Goal: Task Accomplishment & Management: Complete application form

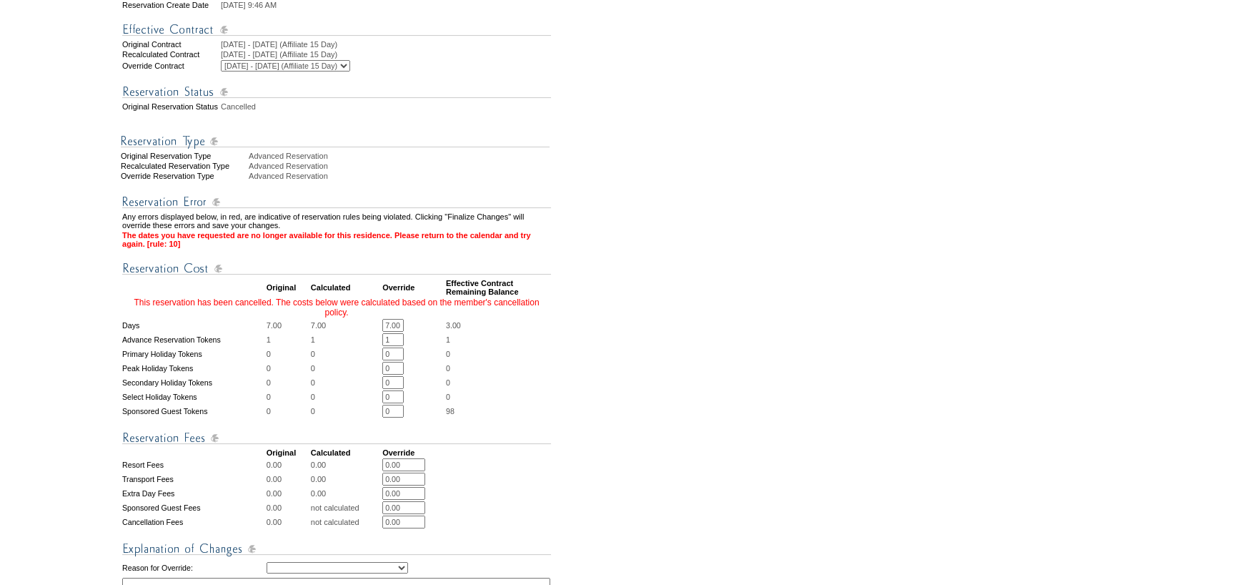
scroll to position [0, 1]
drag, startPoint x: 390, startPoint y: 350, endPoint x: 506, endPoint y: 335, distance: 116.7
click at [473, 332] on tr "Days 7.00 7.00 7.00 * * 3.00" at bounding box center [336, 325] width 429 height 13
click at [705, 306] on form "Follow Us ::" at bounding box center [616, 278] width 1232 height 1121
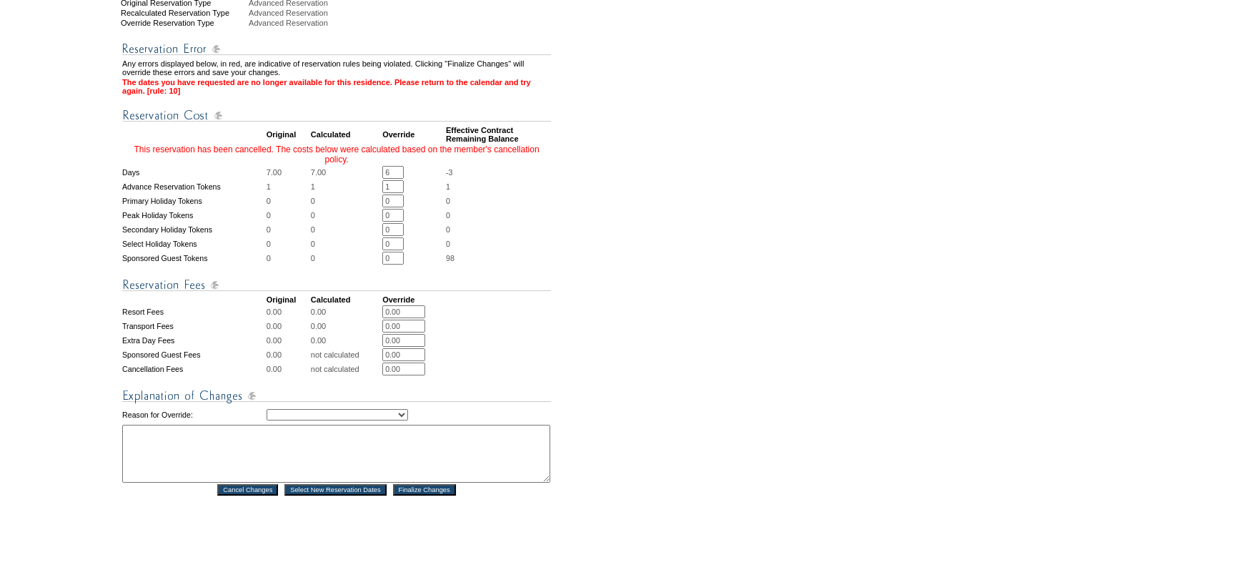
scroll to position [500, 0]
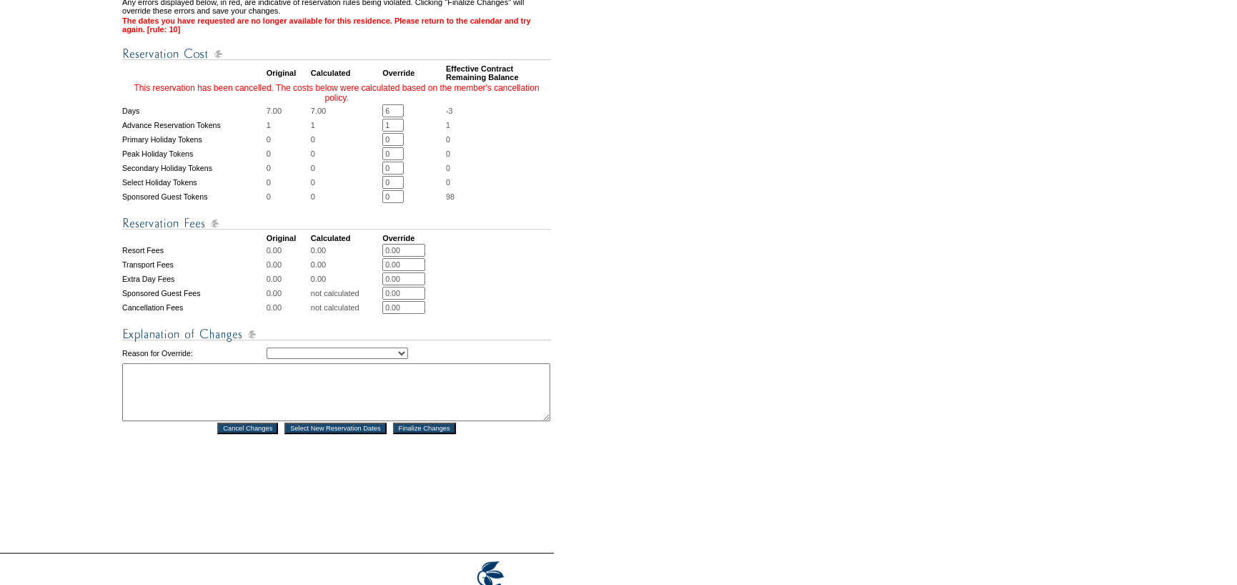
click at [364, 359] on select "Creating Continuous Stay Days Rebooked After Cancellation Editing Occupant Expe…" at bounding box center [338, 352] width 142 height 11
click at [695, 223] on form "Follow Us ::" at bounding box center [616, 63] width 1232 height 1121
drag, startPoint x: 401, startPoint y: 139, endPoint x: 328, endPoint y: 137, distance: 72.9
click at [328, 117] on tr "Days 7.00 7.00 6 * * -3" at bounding box center [336, 110] width 429 height 13
type input "1"
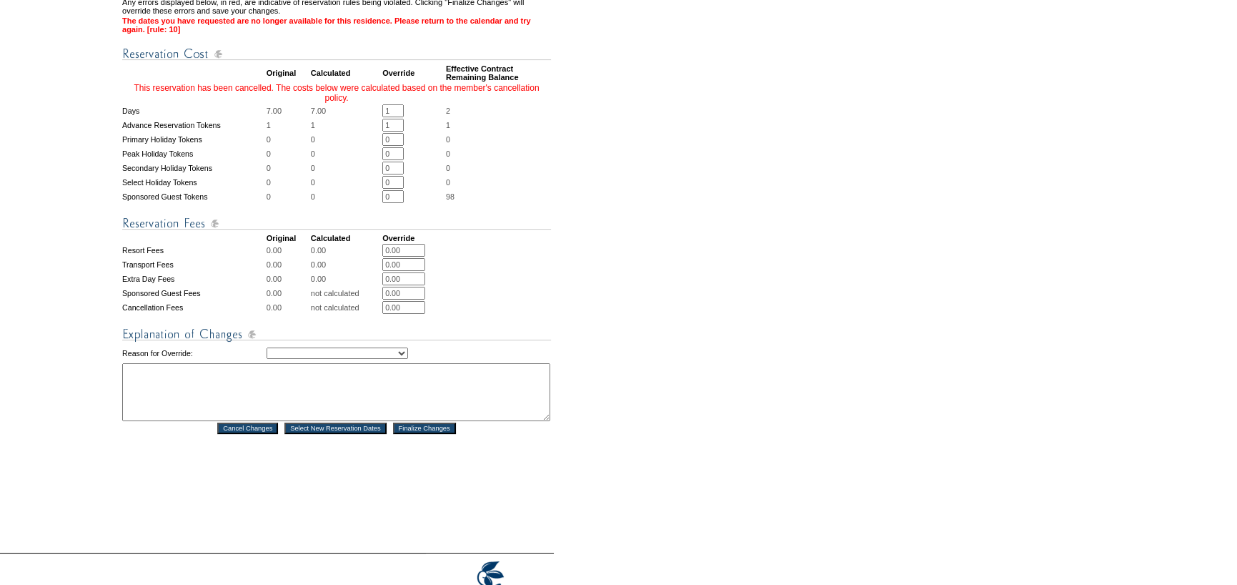
drag, startPoint x: 702, startPoint y: 262, endPoint x: 690, endPoint y: 262, distance: 11.4
click at [698, 262] on form "Follow Us ::" at bounding box center [616, 63] width 1232 height 1121
click at [400, 359] on select "Creating Continuous Stay Days Rebooked After Cancellation Editing Occupant Expe…" at bounding box center [338, 352] width 142 height 11
select select "1032"
click at [267, 359] on select "Creating Continuous Stay Days Rebooked After Cancellation Editing Occupant Expe…" at bounding box center [338, 352] width 142 height 11
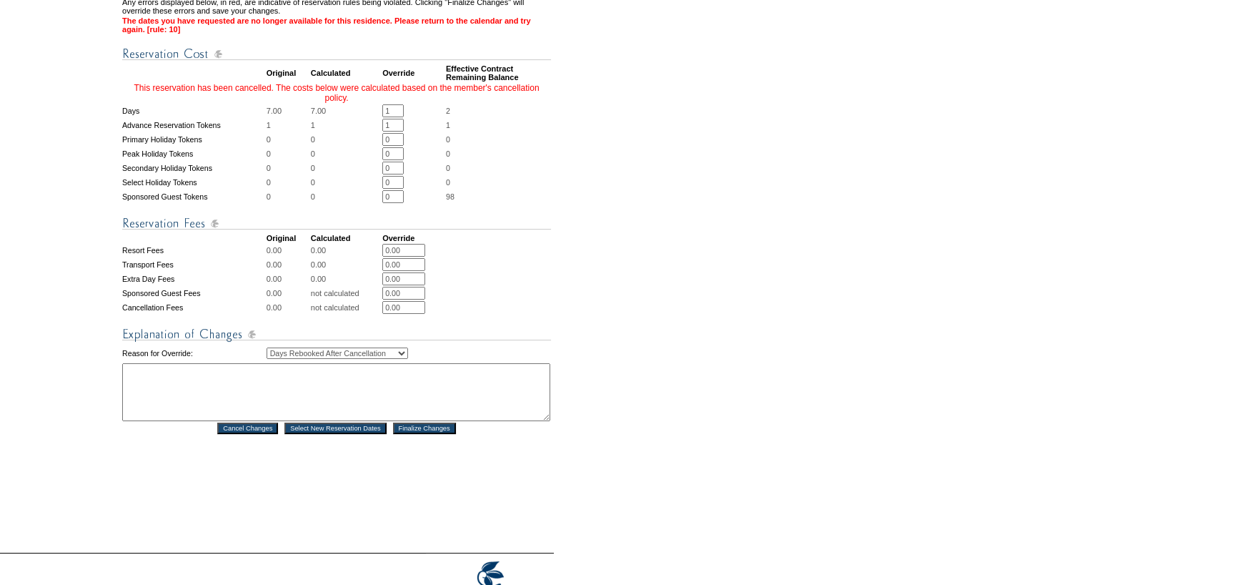
click at [189, 402] on textarea at bounding box center [336, 392] width 428 height 58
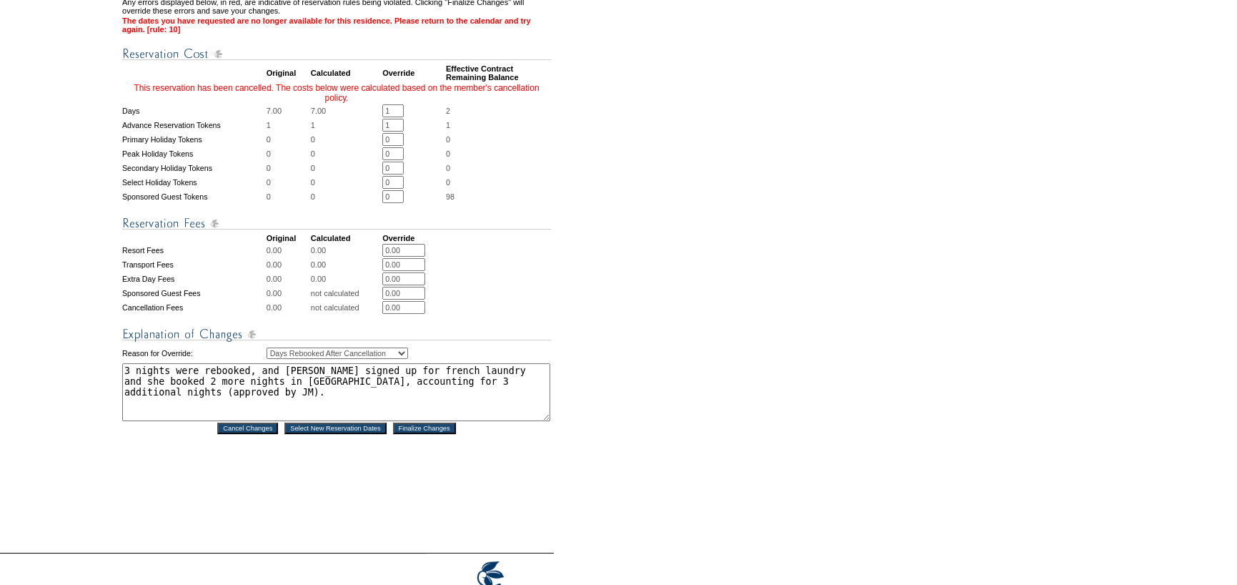
drag, startPoint x: 169, startPoint y: 420, endPoint x: 114, endPoint y: 395, distance: 60.8
click at [114, 395] on tr "1. Modify Dates 2. Modify Costs Reservation #: 1733310 Principal Member: [GEOGR…" at bounding box center [276, 76] width 551 height 898
click at [264, 400] on textarea "3 nights were rebooked, and [PERSON_NAME] signed up for french laundry and she …" at bounding box center [336, 392] width 428 height 58
click at [238, 396] on textarea "3 nights were rebooked, and [PERSON_NAME] signed up for french laundry and she …" at bounding box center [336, 392] width 428 height 58
click at [415, 397] on textarea "3 nights were rebooked by another member, and [PERSON_NAME] signed up for frenc…" at bounding box center [336, 392] width 428 height 58
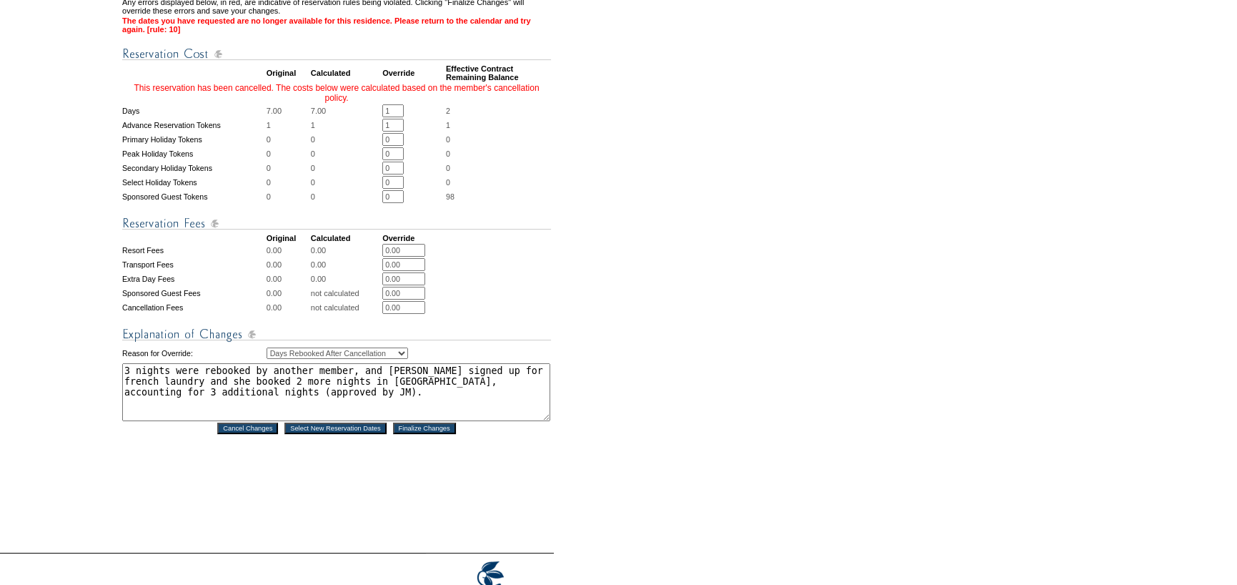
drag, startPoint x: 415, startPoint y: 397, endPoint x: 393, endPoint y: 407, distance: 23.4
click at [393, 407] on textarea "3 nights were rebooked by another member, and [PERSON_NAME] signed up for frenc…" at bounding box center [336, 392] width 428 height 58
drag, startPoint x: 304, startPoint y: 410, endPoint x: 503, endPoint y: 415, distance: 198.8
click at [503, 415] on textarea "3 nights were rebooked by another member, and [PERSON_NAME] used 3 additional n…" at bounding box center [336, 392] width 428 height 58
drag, startPoint x: 418, startPoint y: 407, endPoint x: 86, endPoint y: 388, distance: 332.2
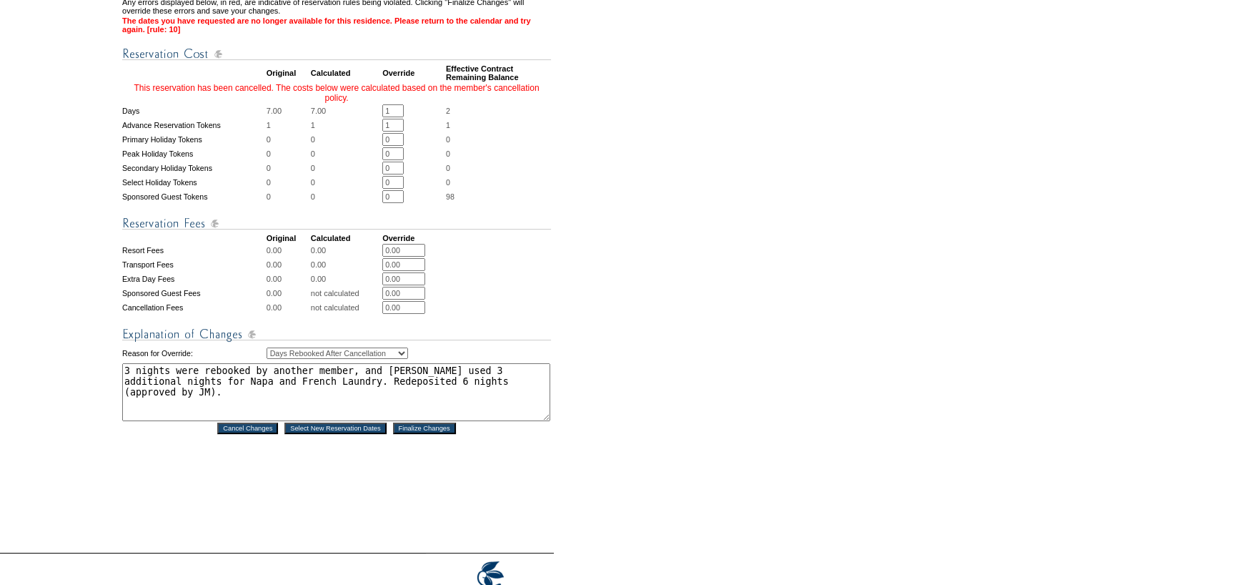
click at [86, 388] on tr "1. Modify Dates 2. Modify Costs Reservation #: 1733310 Principal Member: [GEOGR…" at bounding box center [276, 76] width 551 height 898
click at [319, 408] on textarea "3 nights were rebooked by another member, and [PERSON_NAME] used 3 additional n…" at bounding box center [336, 392] width 428 height 58
drag, startPoint x: 312, startPoint y: 408, endPoint x: 415, endPoint y: 408, distance: 102.9
click at [415, 408] on textarea "3 nights were rebooked by another member, and [PERSON_NAME] used 3 additional n…" at bounding box center [336, 392] width 428 height 58
paste textarea "A total of six nights have been redeposited."
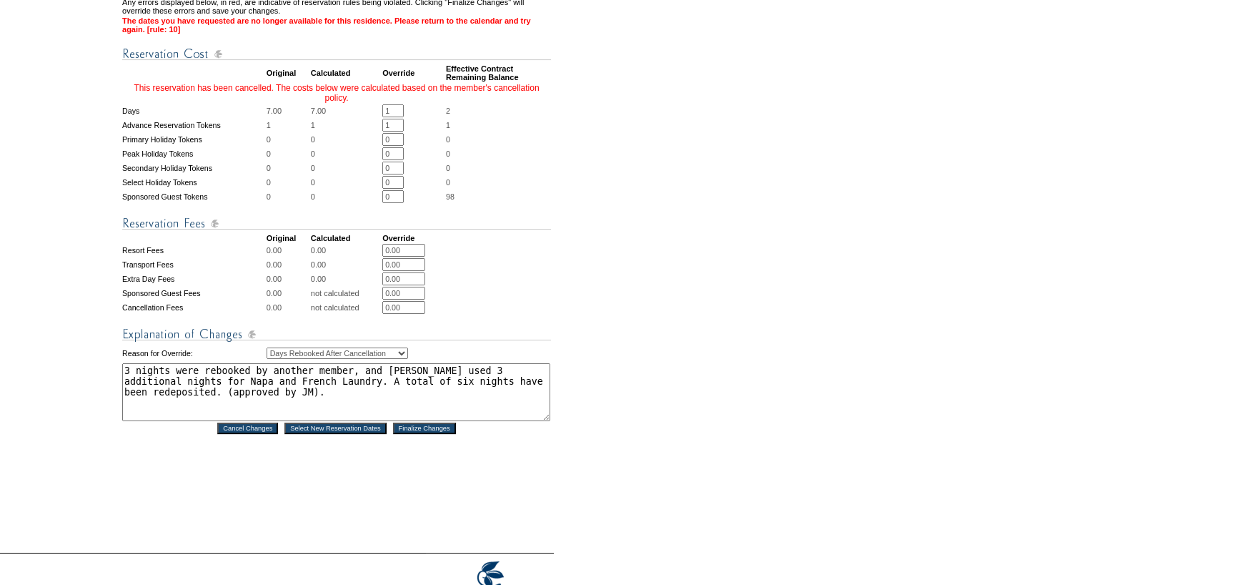
type textarea "3 nights were rebooked by another member, and [PERSON_NAME] used 3 additional n…"
click at [424, 434] on input "Finalize Changes" at bounding box center [424, 427] width 63 height 11
